Goal: Task Accomplishment & Management: Manage account settings

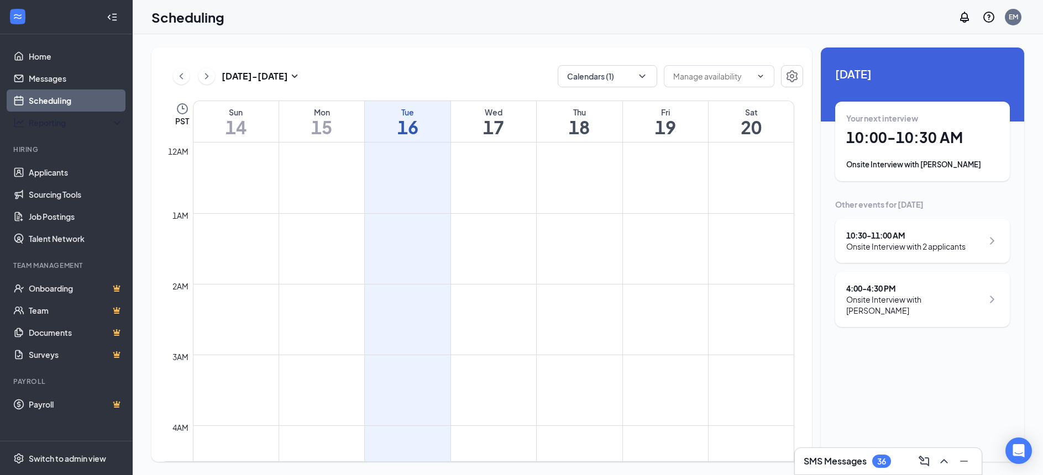
scroll to position [543, 0]
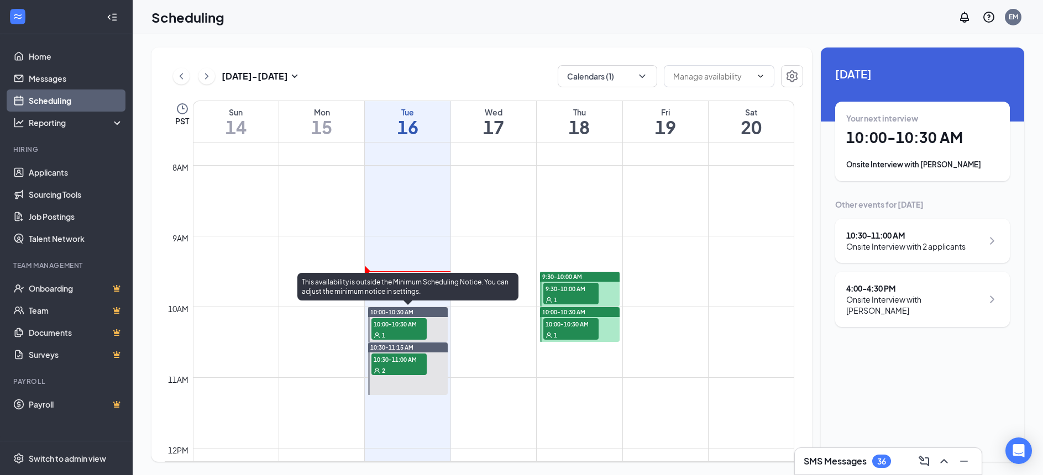
click at [391, 329] on span "10:00-10:30 AM" at bounding box center [398, 323] width 55 height 11
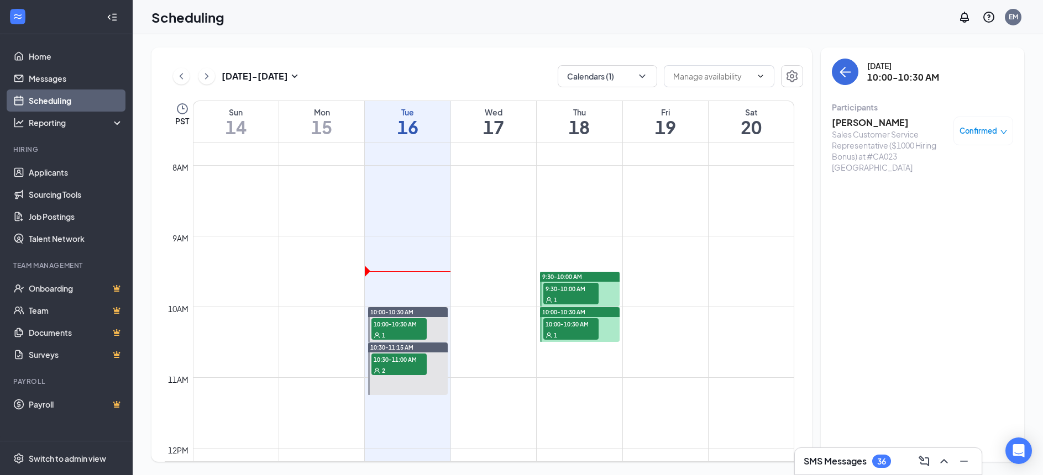
scroll to position [598, 0]
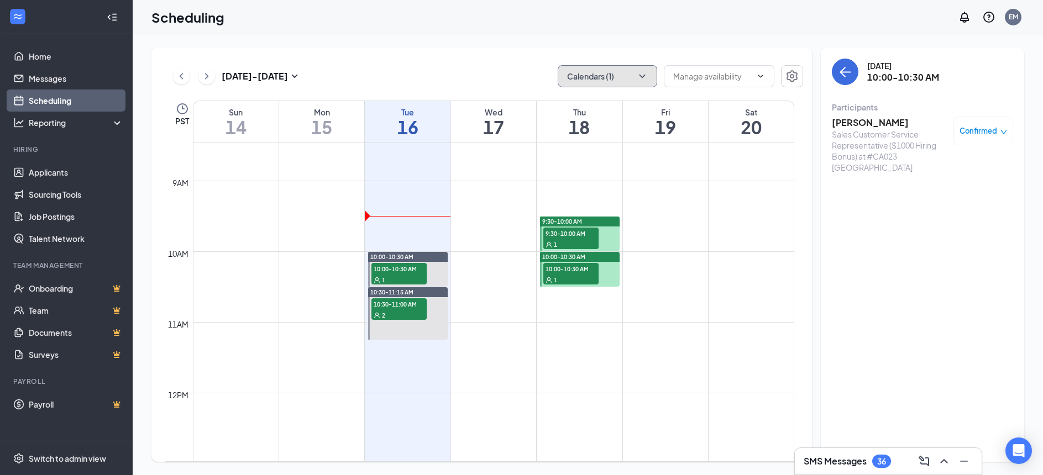
drag, startPoint x: 591, startPoint y: 81, endPoint x: 592, endPoint y: 73, distance: 8.4
click at [591, 80] on button "Calendars (1)" at bounding box center [607, 76] width 99 height 22
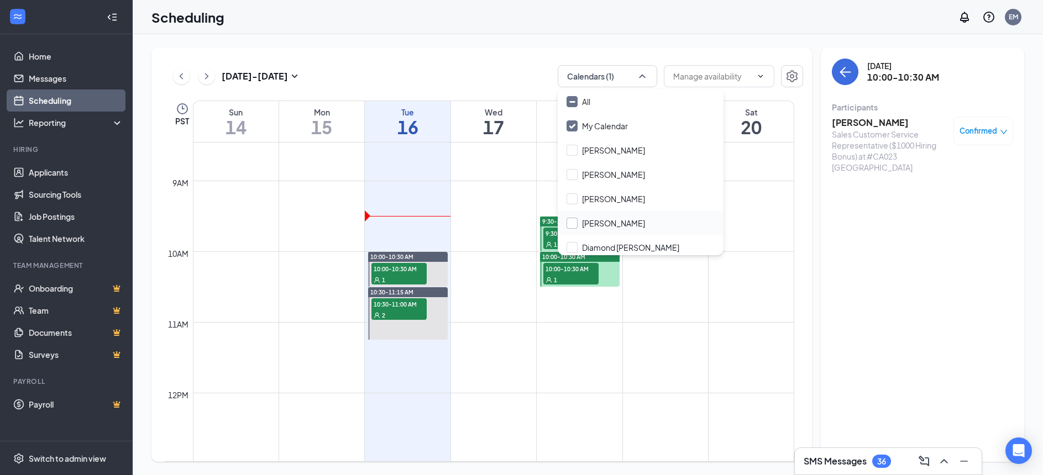
click at [591, 221] on input "[PERSON_NAME]" at bounding box center [605, 223] width 78 height 11
checkbox input "true"
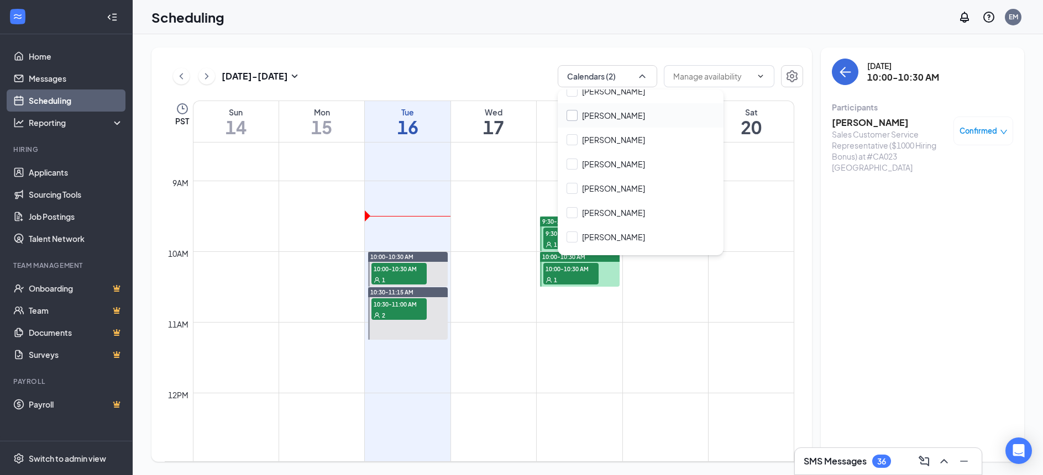
scroll to position [223, 0]
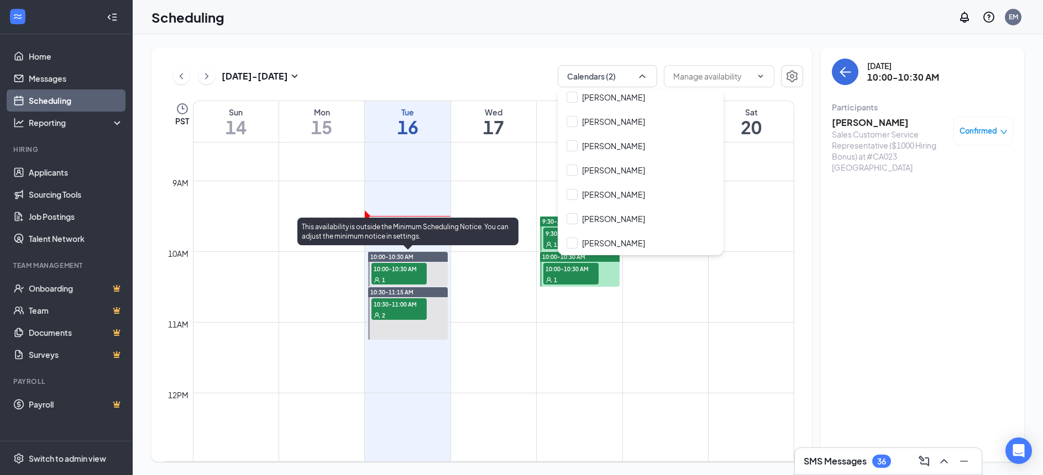
click at [404, 272] on span "10:00-10:30 AM" at bounding box center [398, 268] width 55 height 11
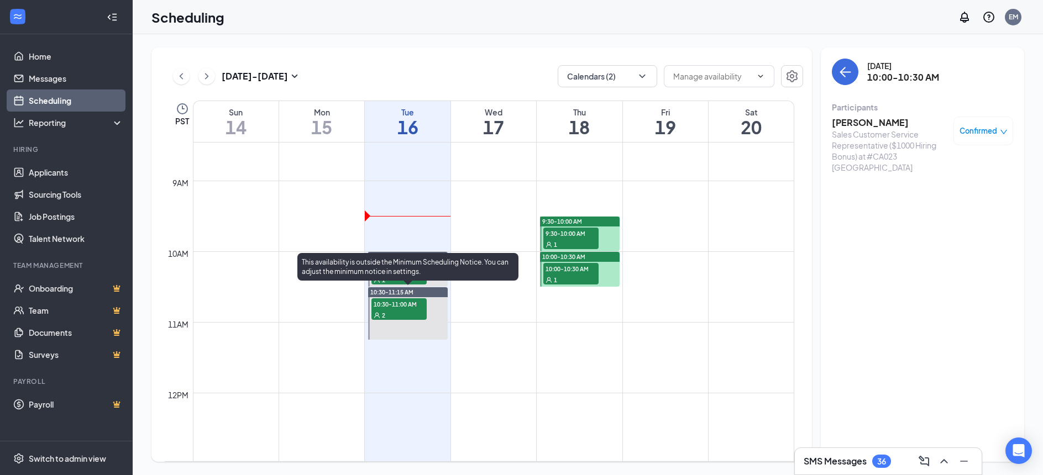
click at [406, 309] on div "2" at bounding box center [398, 314] width 55 height 11
click at [403, 309] on div "2" at bounding box center [398, 314] width 55 height 11
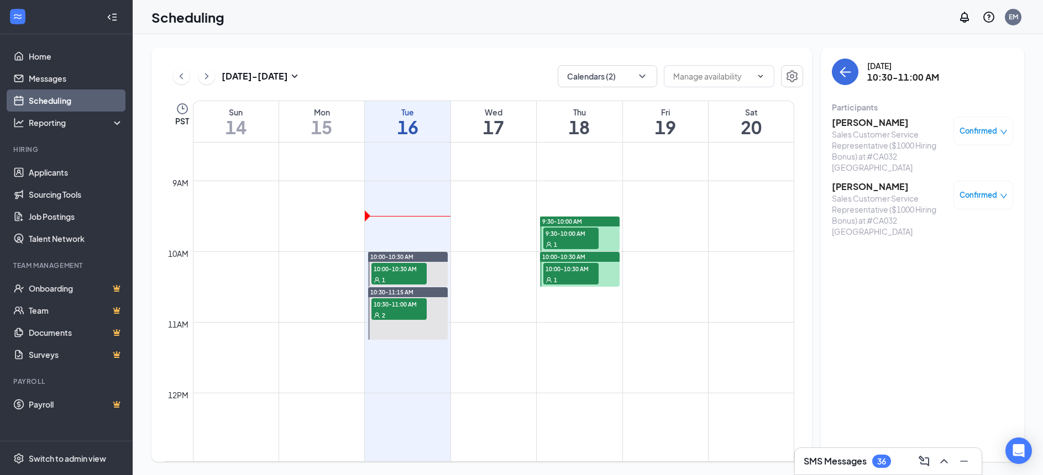
click at [857, 181] on h3 "[PERSON_NAME]" at bounding box center [890, 187] width 116 height 12
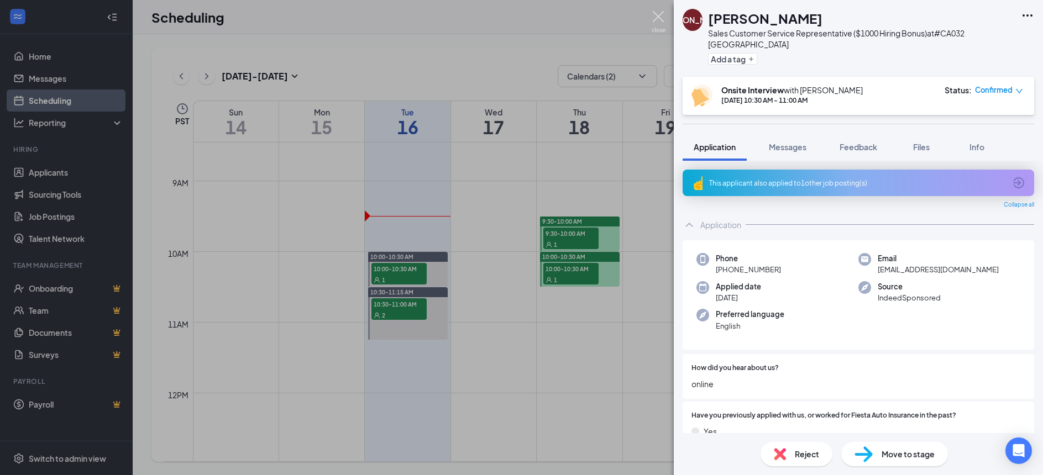
click at [656, 15] on img at bounding box center [658, 22] width 14 height 22
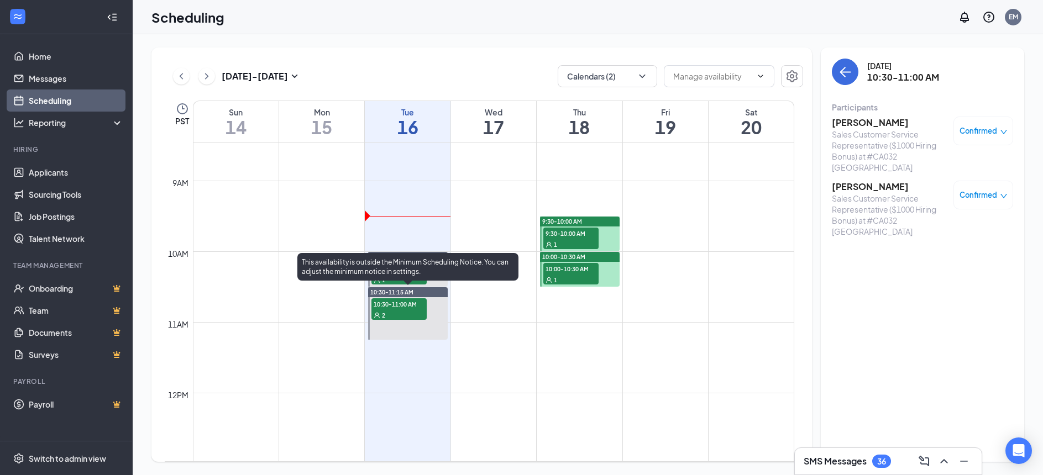
click at [405, 307] on span "10:30-11:00 AM" at bounding box center [398, 303] width 55 height 11
click at [391, 318] on div "2" at bounding box center [398, 314] width 55 height 11
click at [396, 314] on div "2" at bounding box center [398, 314] width 55 height 11
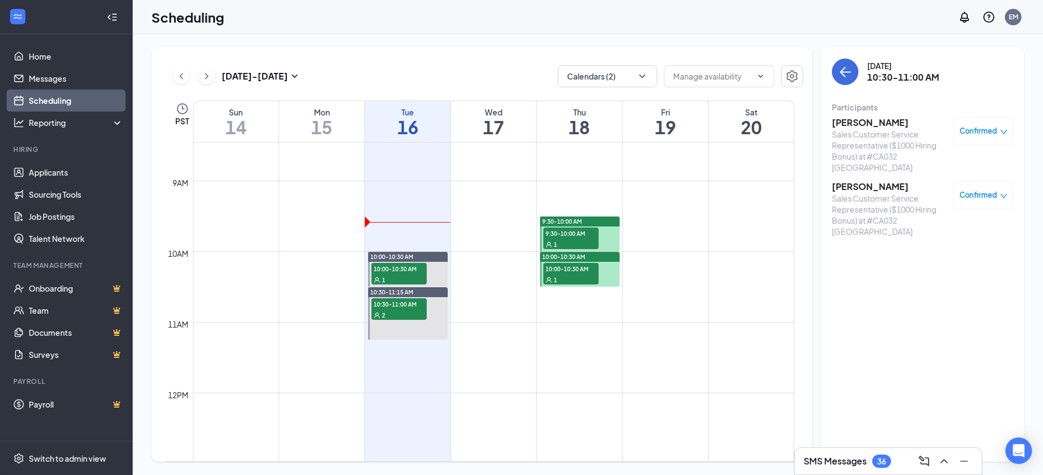
click at [857, 181] on h3 "[PERSON_NAME]" at bounding box center [890, 187] width 116 height 12
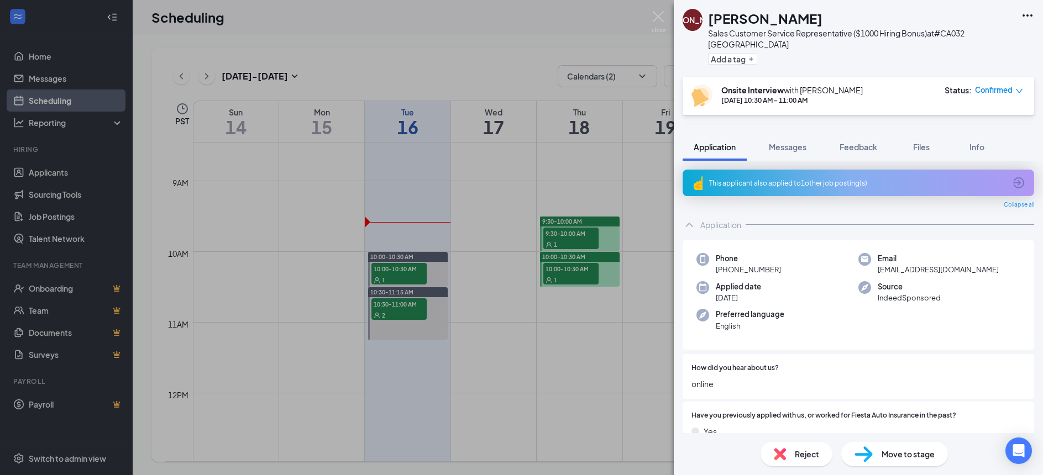
click at [738, 170] on div "This applicant also applied to 1 other job posting(s)" at bounding box center [857, 183] width 351 height 27
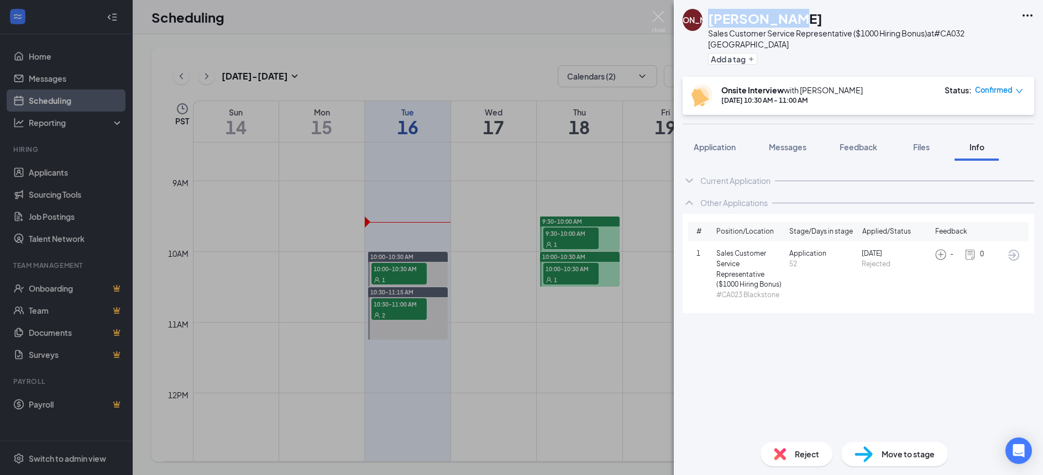
drag, startPoint x: 790, startPoint y: 17, endPoint x: 708, endPoint y: 16, distance: 81.8
click at [708, 16] on div "[PERSON_NAME] Sales Customer Service Representative ($1000 Hiring Bonus) at #CA…" at bounding box center [848, 38] width 333 height 59
copy h1 "[PERSON_NAME]"
click at [780, 142] on span "Messages" at bounding box center [788, 147] width 38 height 10
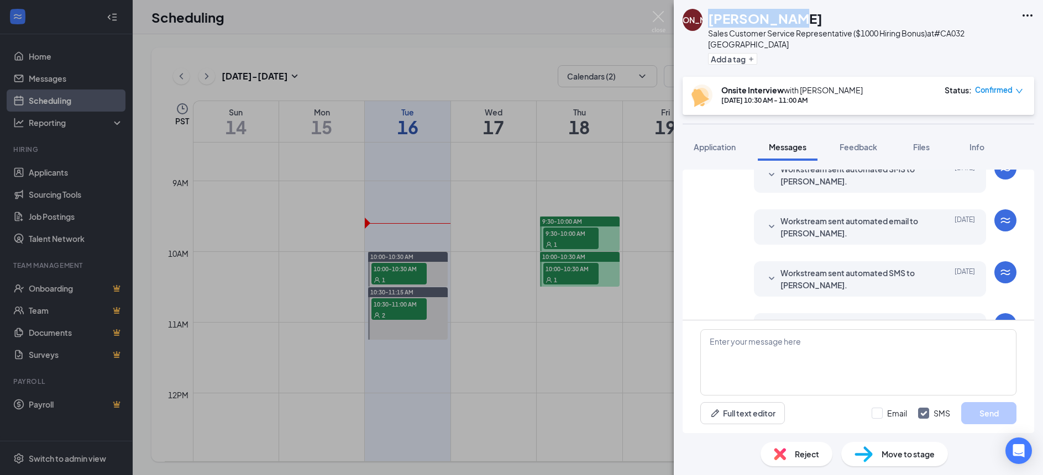
scroll to position [354, 0]
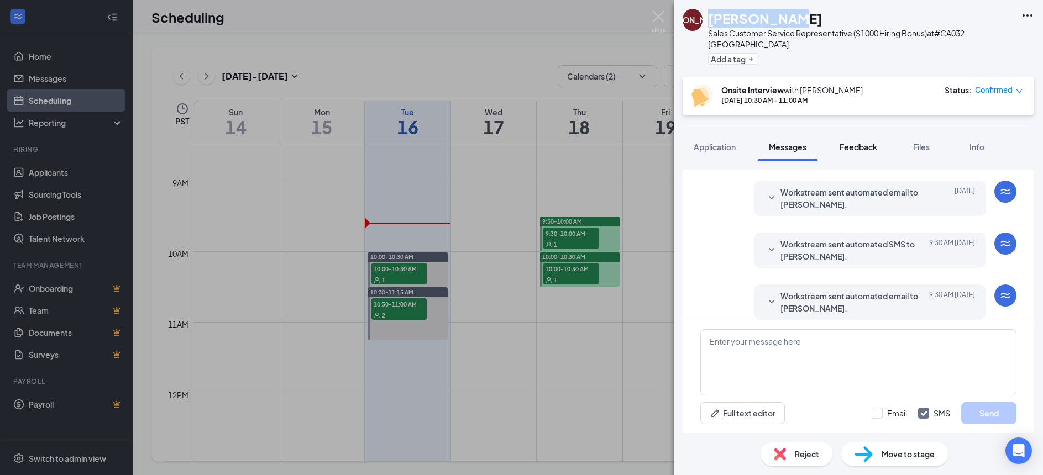
click at [861, 142] on span "Feedback" at bounding box center [858, 147] width 38 height 10
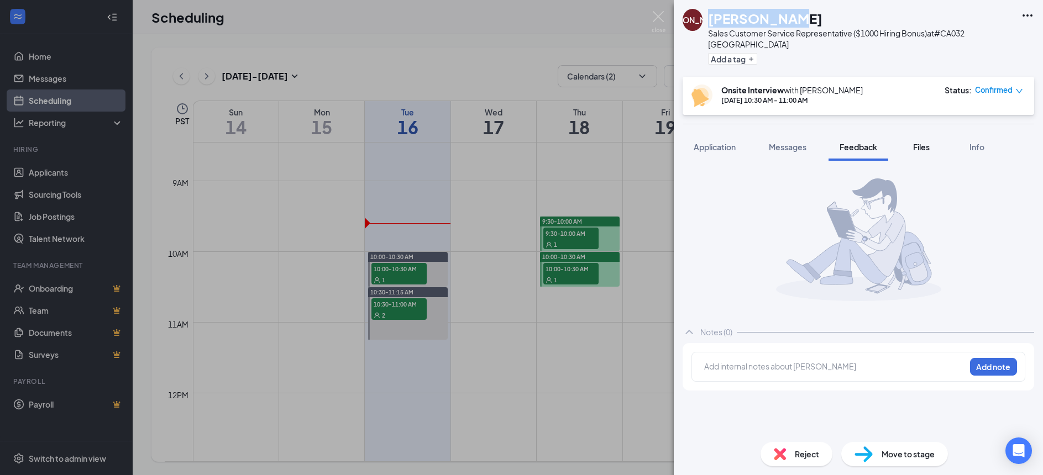
click at [924, 142] on span "Files" at bounding box center [921, 147] width 17 height 10
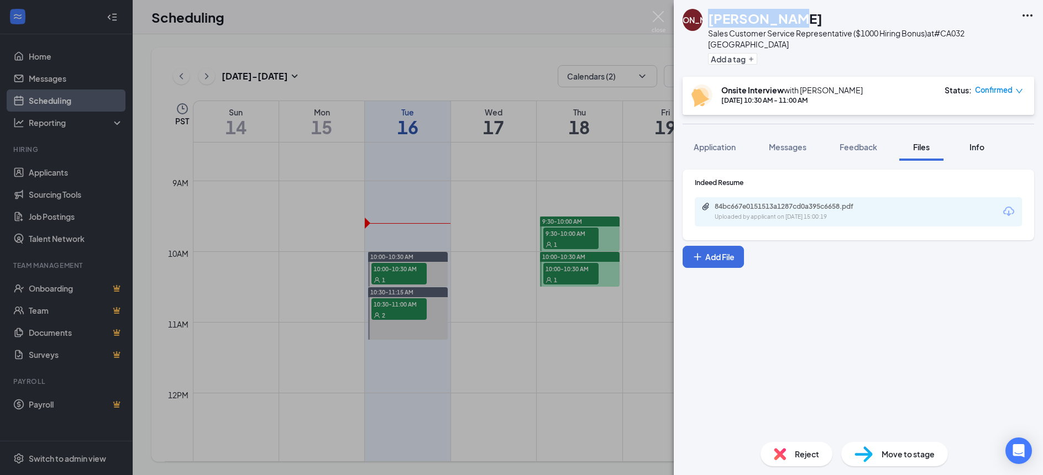
click at [975, 142] on span "Info" at bounding box center [976, 147] width 15 height 10
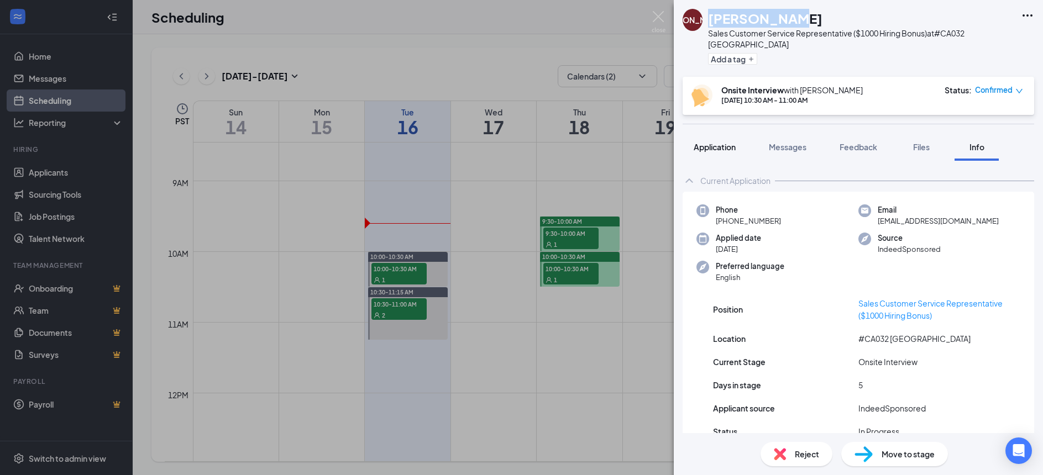
click at [716, 142] on span "Application" at bounding box center [714, 147] width 42 height 10
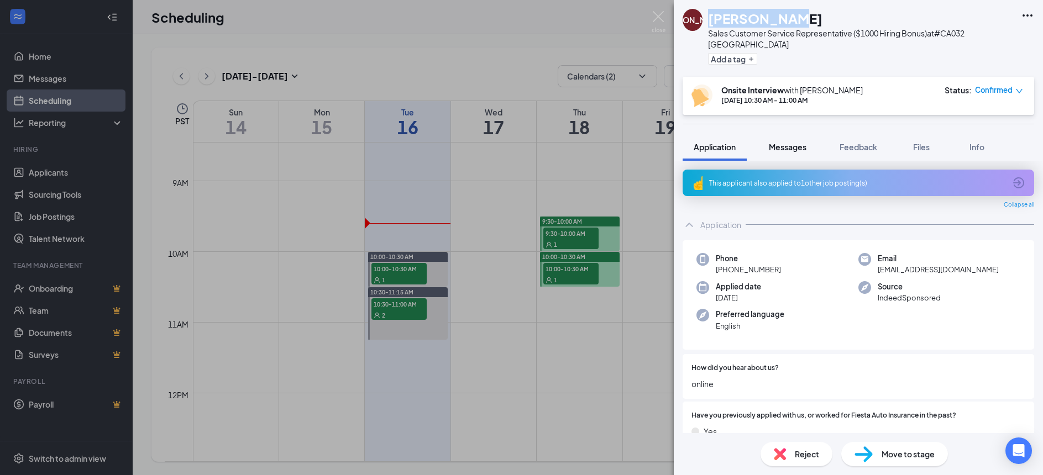
click at [794, 142] on span "Messages" at bounding box center [788, 147] width 38 height 10
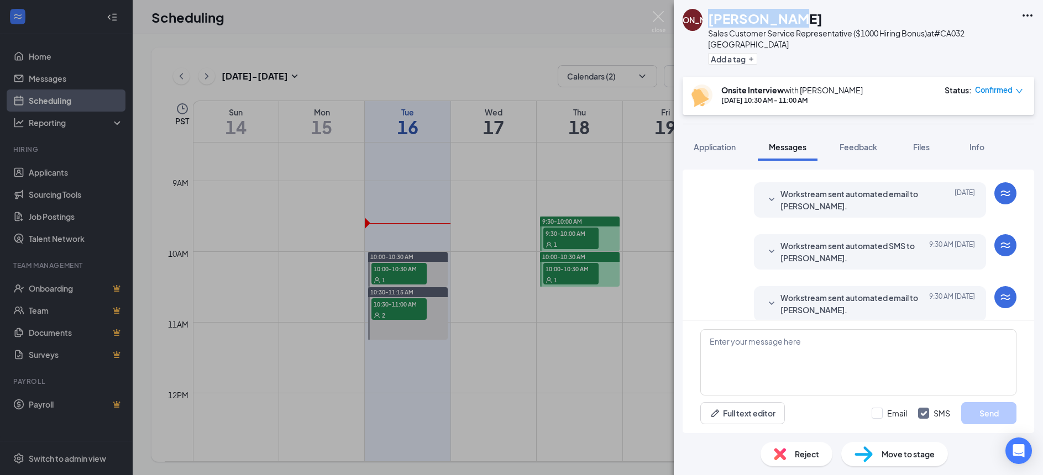
scroll to position [354, 0]
click at [654, 17] on img at bounding box center [658, 22] width 14 height 22
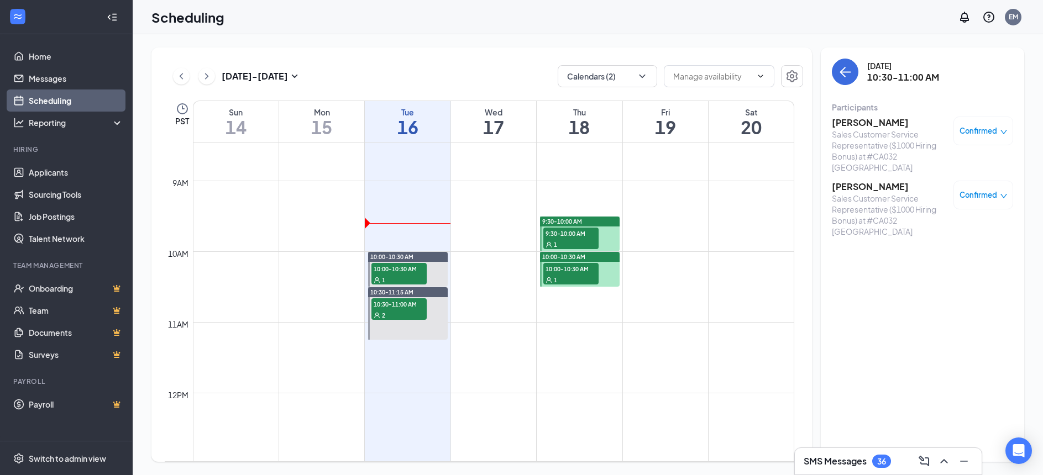
click at [853, 193] on div "Sales Customer Service Representative ($1000 Hiring Bonus) at #CA032 [GEOGRAPHI…" at bounding box center [890, 215] width 116 height 44
click at [851, 181] on h3 "[PERSON_NAME]" at bounding box center [890, 187] width 116 height 12
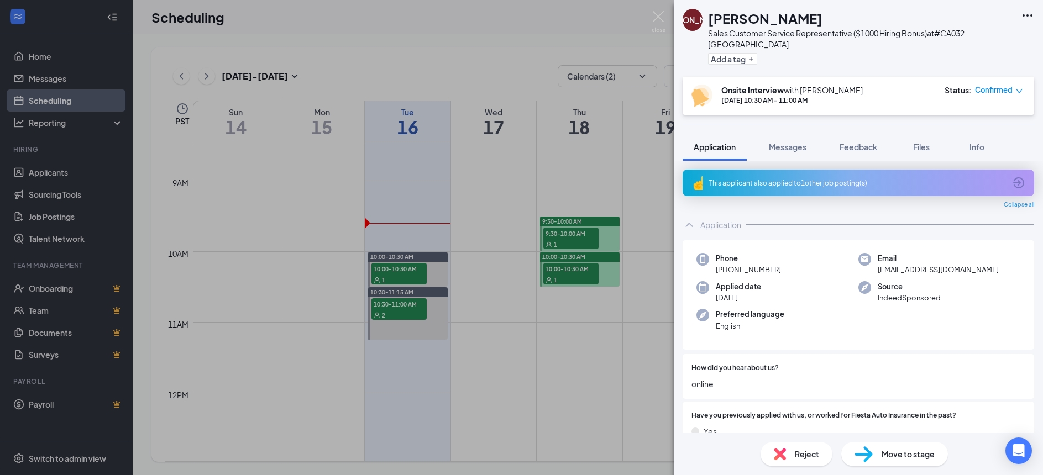
click at [795, 178] on div "This applicant also applied to 1 other job posting(s)" at bounding box center [857, 182] width 296 height 9
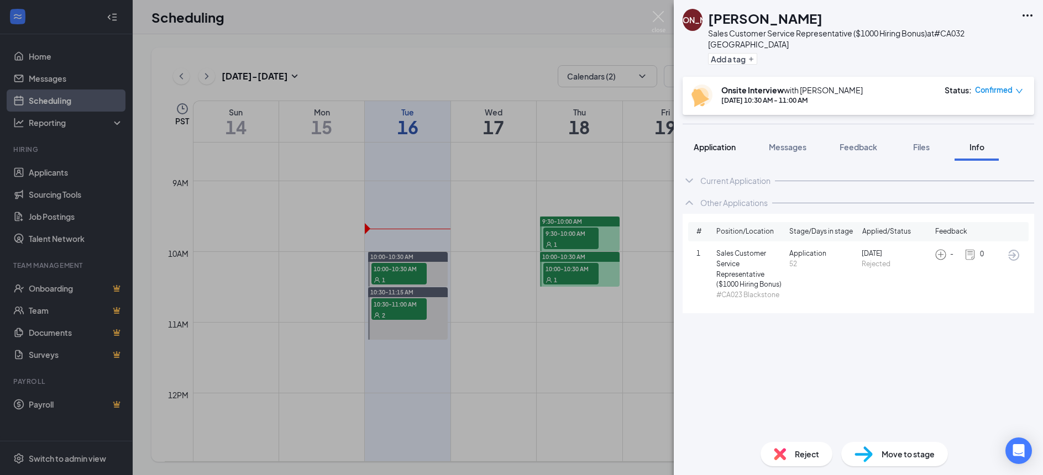
click at [719, 143] on button "Application" at bounding box center [714, 147] width 64 height 28
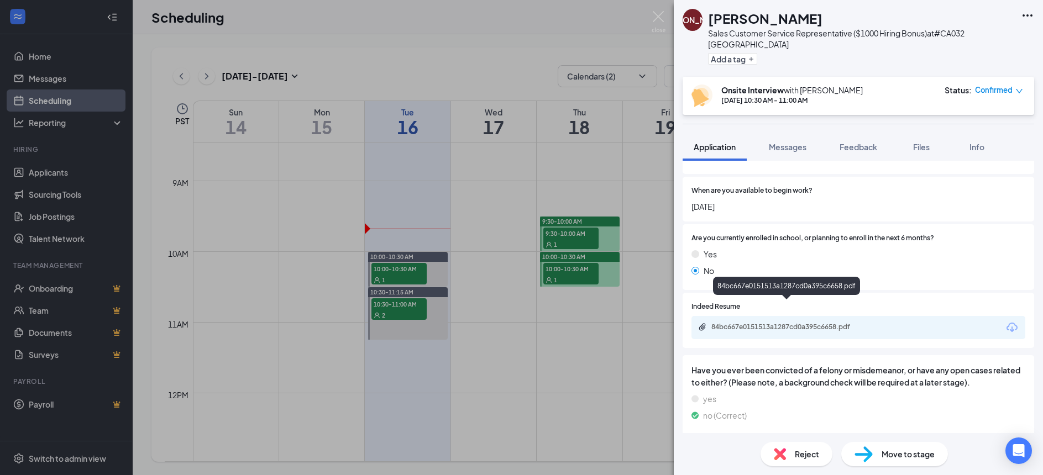
scroll to position [332, 0]
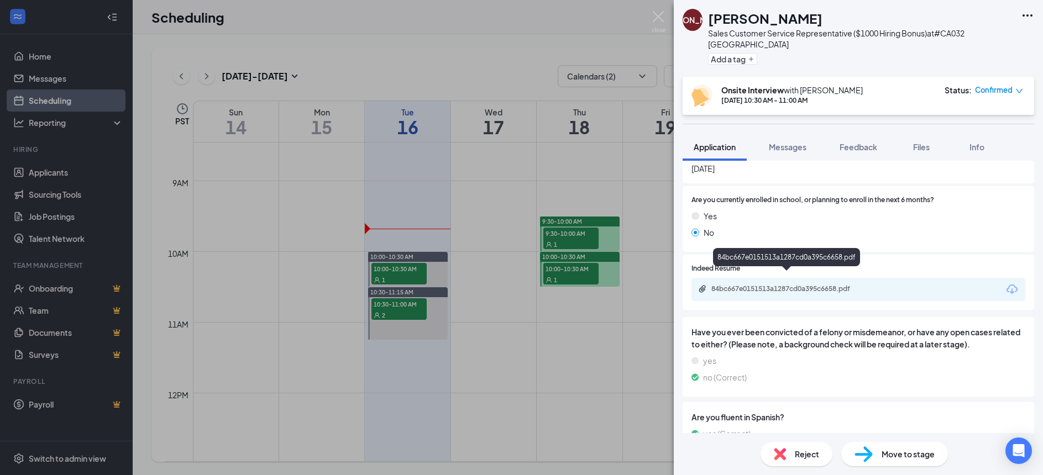
click at [778, 278] on div "84bc667e0151513a1287cd0a395c6658.pdf" at bounding box center [858, 289] width 334 height 23
click at [780, 285] on div "84bc667e0151513a1287cd0a395c6658.pdf" at bounding box center [788, 289] width 155 height 9
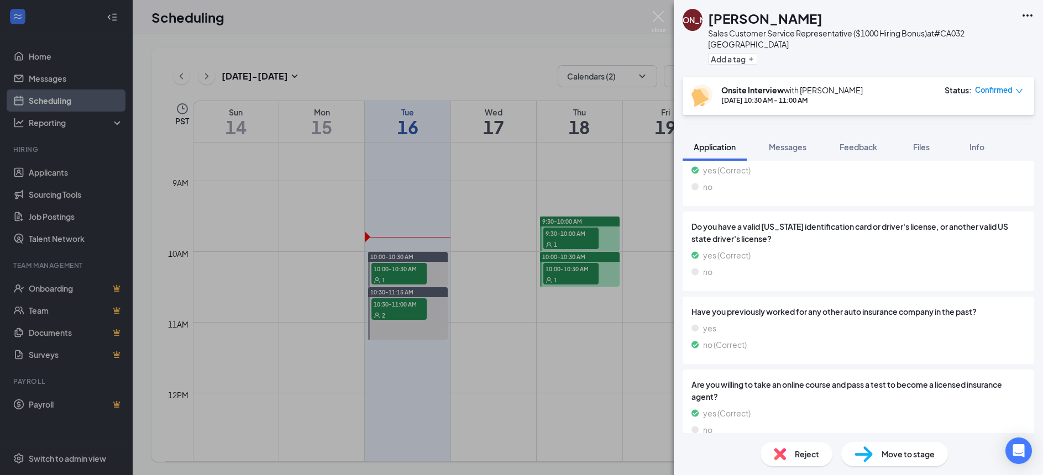
scroll to position [907, 0]
